Goal: Find contact information: Find contact information

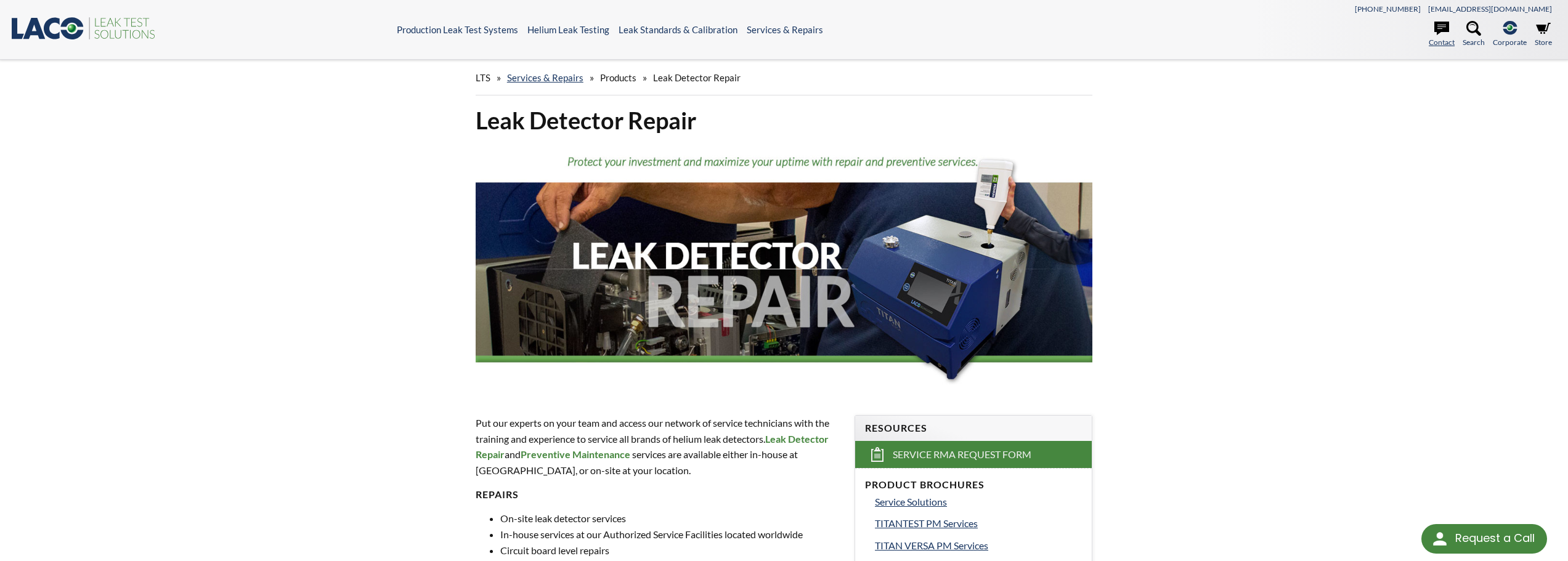
click at [1439, 33] on icon at bounding box center [1441, 28] width 15 height 13
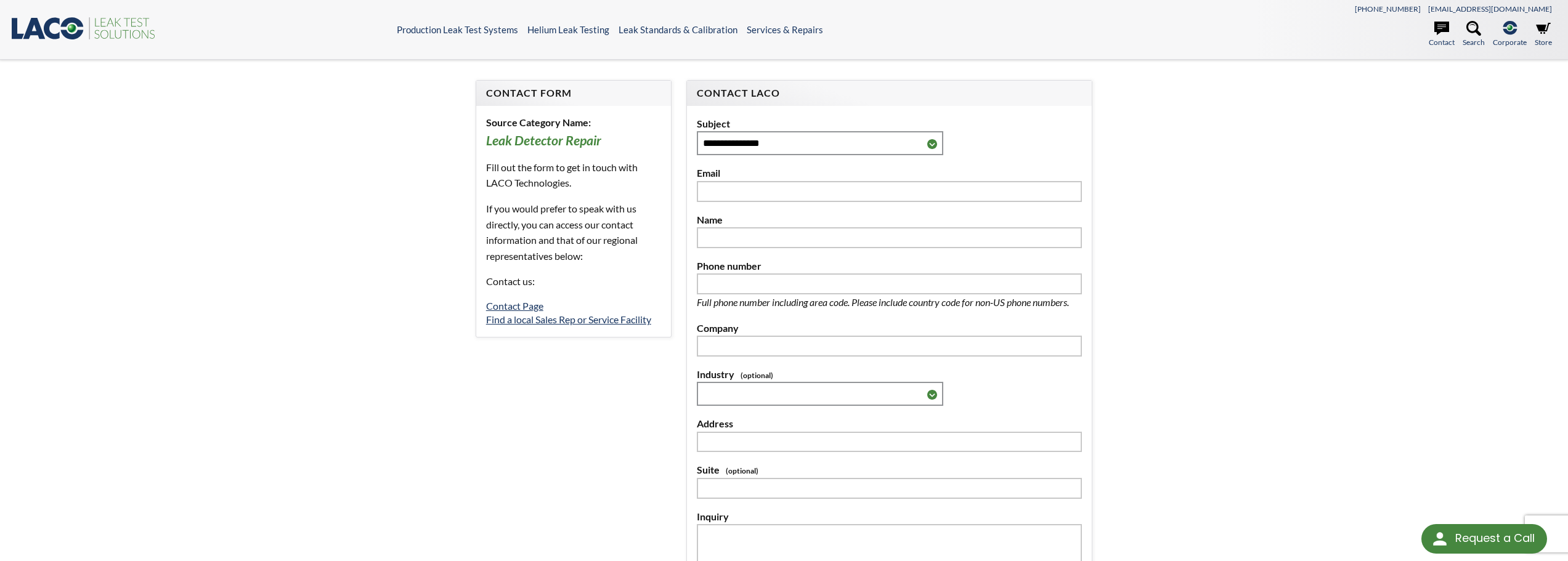
select select "Language Translate Widget"
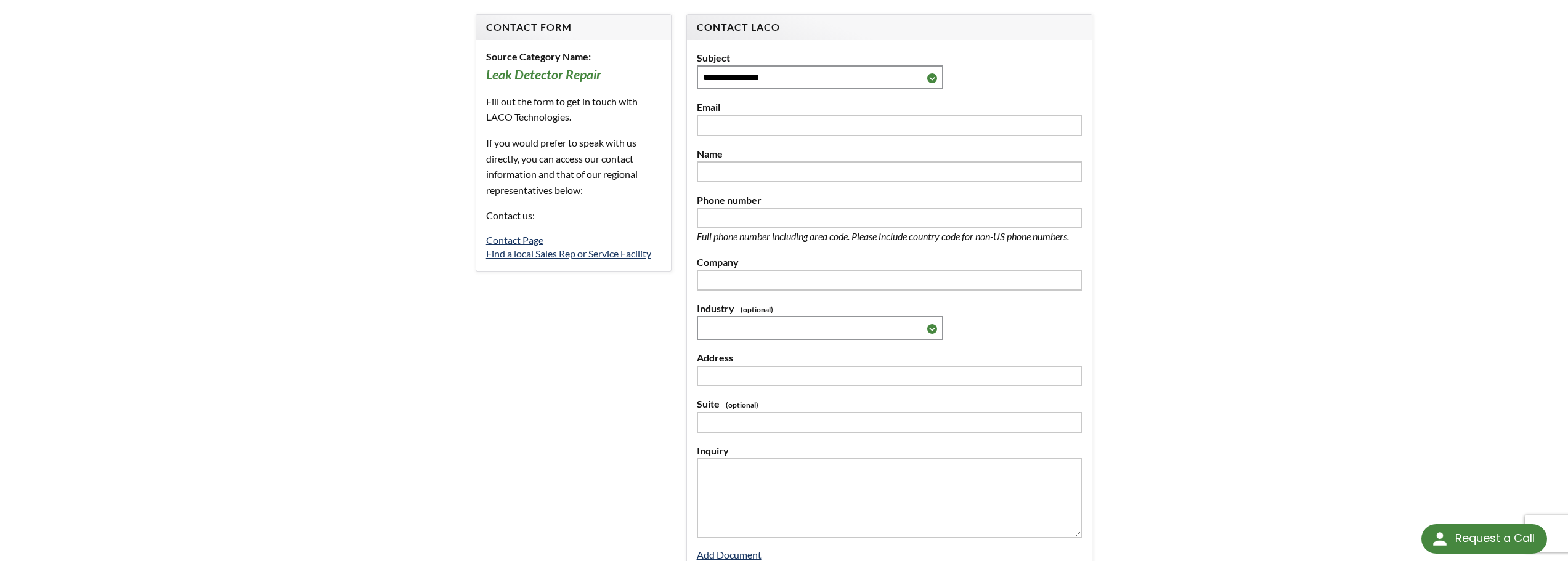
scroll to position [61, 0]
click at [599, 261] on link "Find a local Sales Rep or Service Facility" at bounding box center [569, 258] width 165 height 12
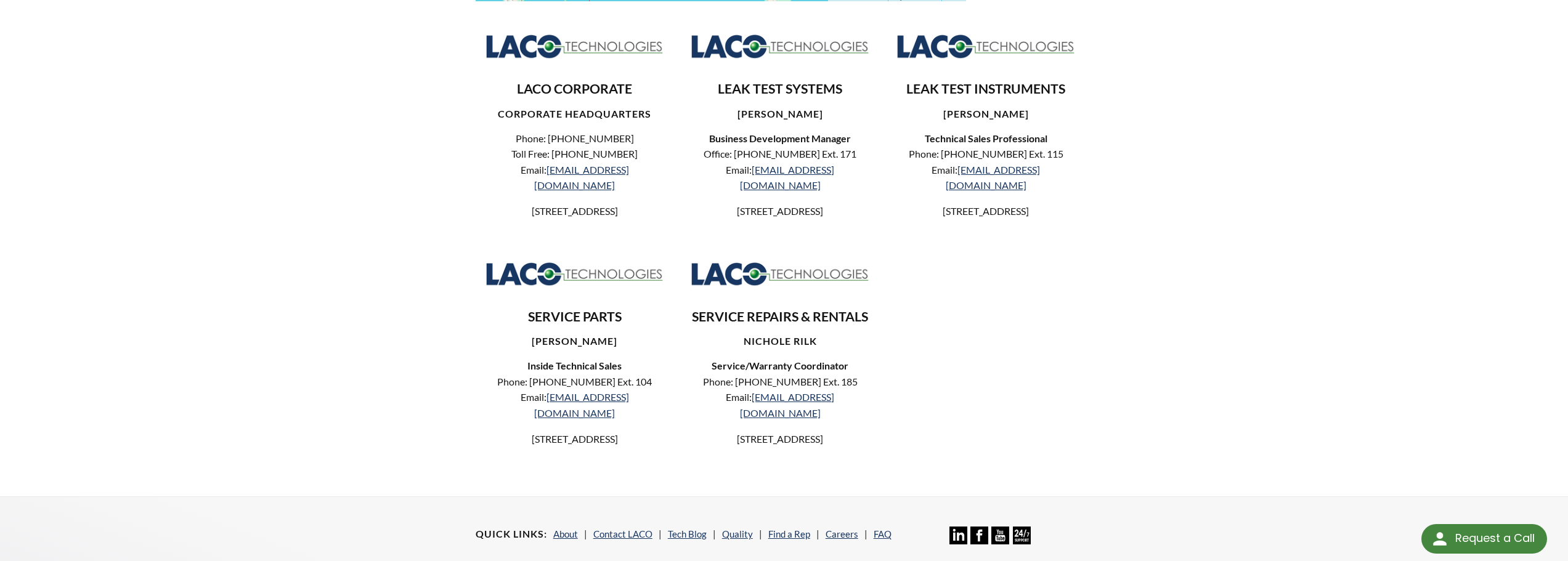
scroll to position [493, 0]
